Goal: Task Accomplishment & Management: Manage account settings

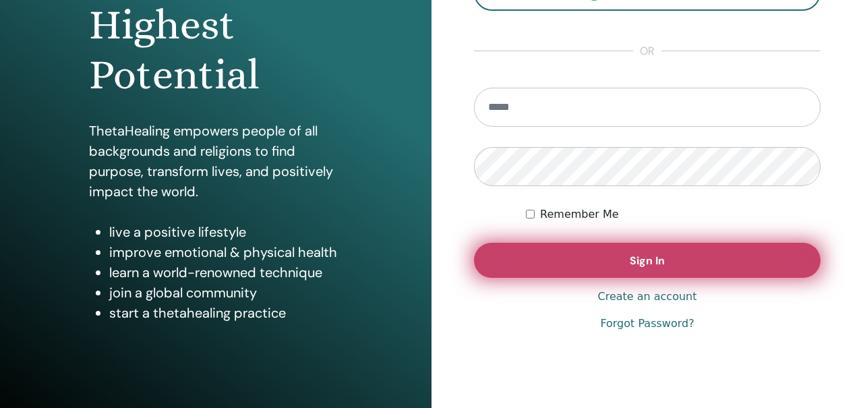
scroll to position [210, 0]
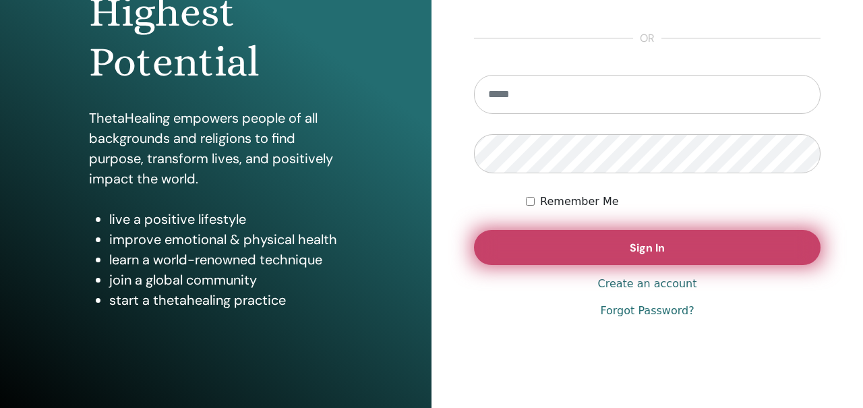
type input "**********"
click at [512, 253] on button "Sign In" at bounding box center [647, 247] width 347 height 35
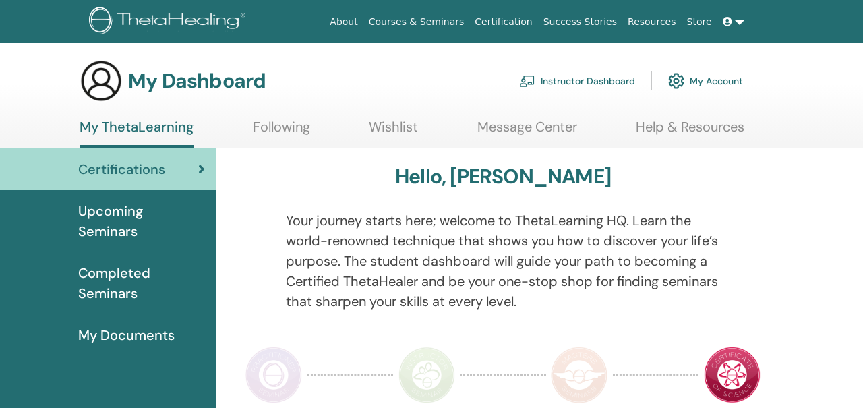
click at [545, 81] on link "Instructor Dashboard" at bounding box center [577, 81] width 116 height 30
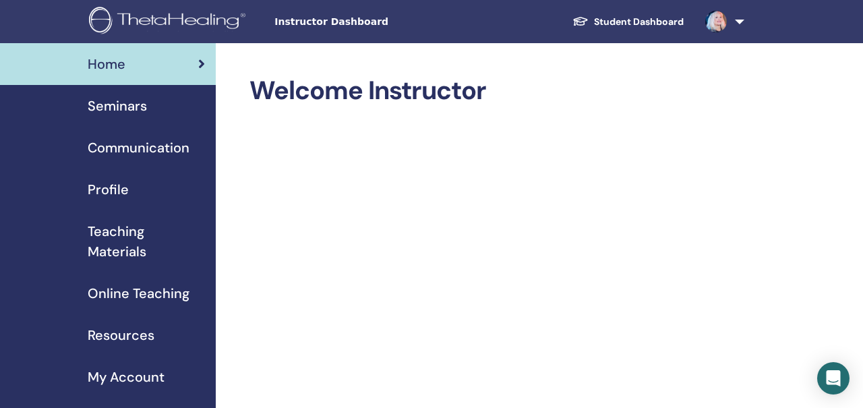
click at [113, 96] on span "Seminars" at bounding box center [117, 106] width 59 height 20
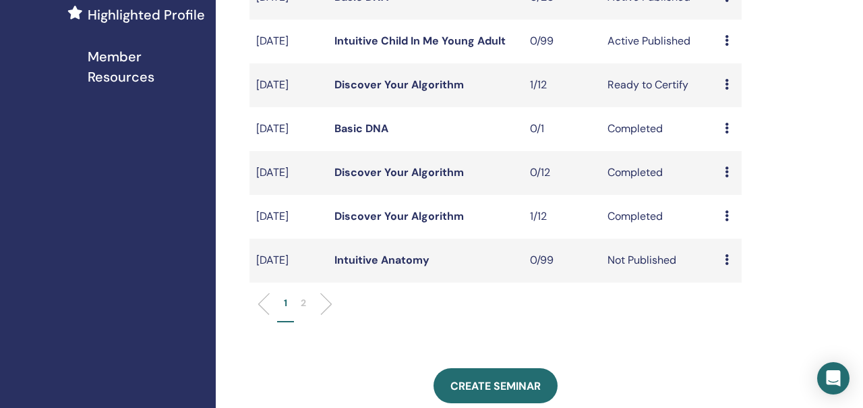
scroll to position [427, 0]
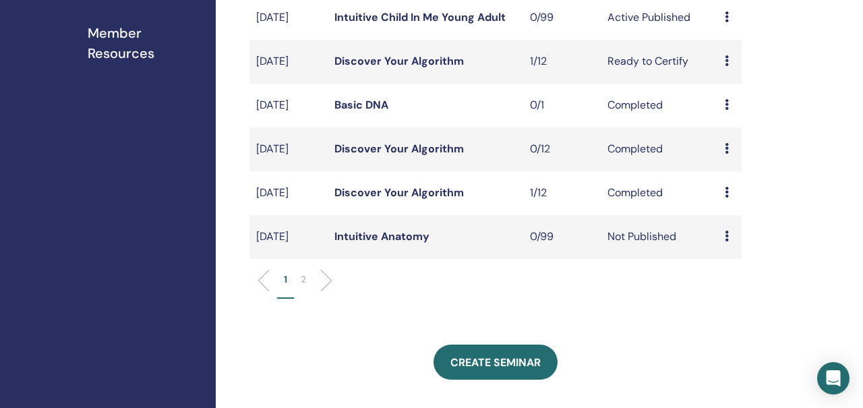
click at [725, 66] on icon at bounding box center [727, 60] width 4 height 11
click at [723, 140] on link "Attendees" at bounding box center [731, 136] width 51 height 14
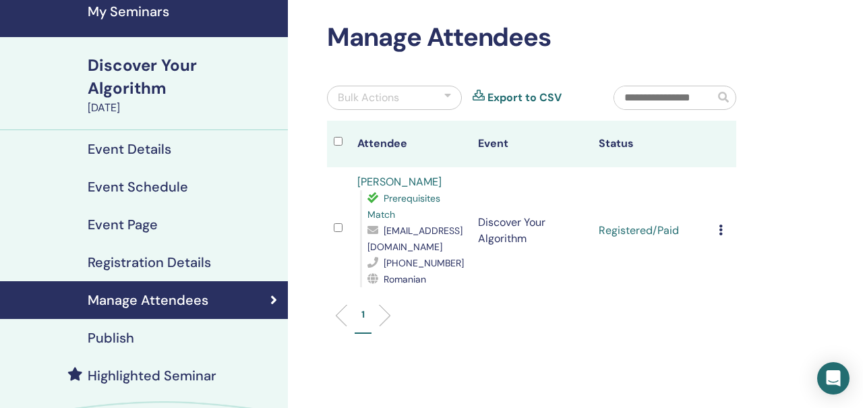
scroll to position [61, 0]
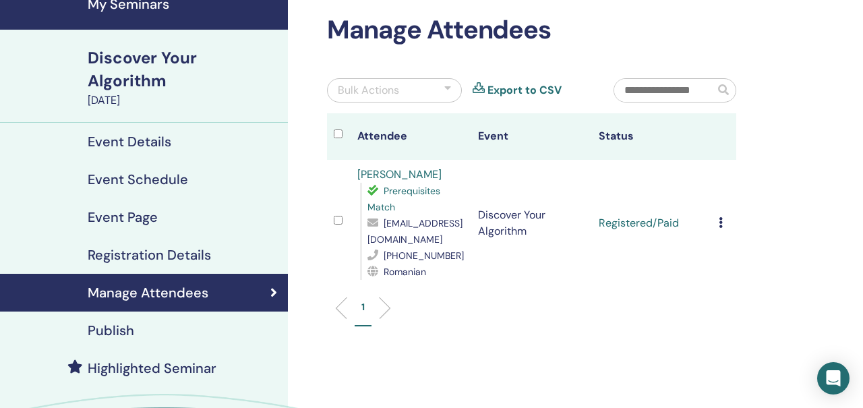
click at [719, 219] on icon at bounding box center [721, 222] width 4 height 11
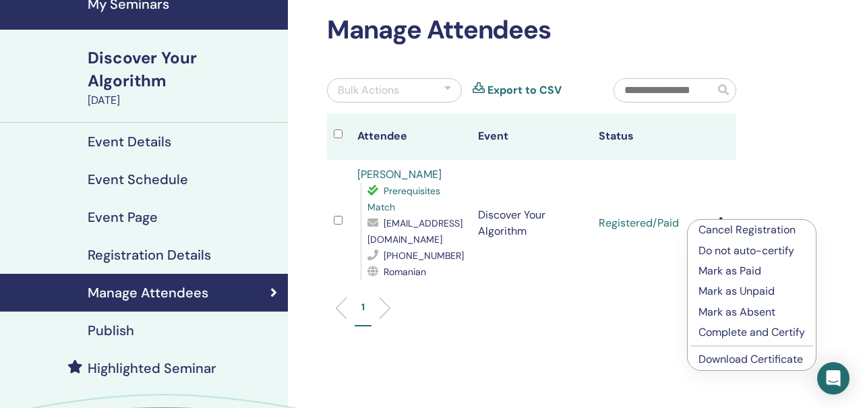
click at [725, 332] on p "Complete and Certify" at bounding box center [751, 332] width 107 height 16
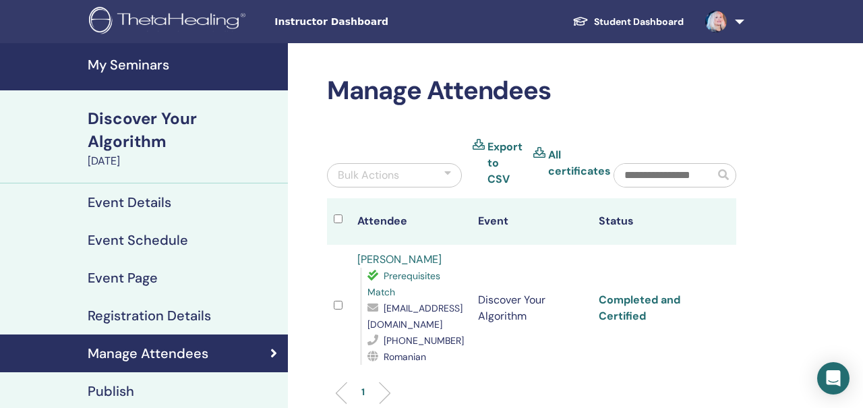
click at [663, 295] on link "Completed and Certified" at bounding box center [640, 308] width 82 height 30
click at [648, 20] on link "Student Dashboard" at bounding box center [628, 21] width 133 height 25
